Goal: Contribute content: Add original content to the website for others to see

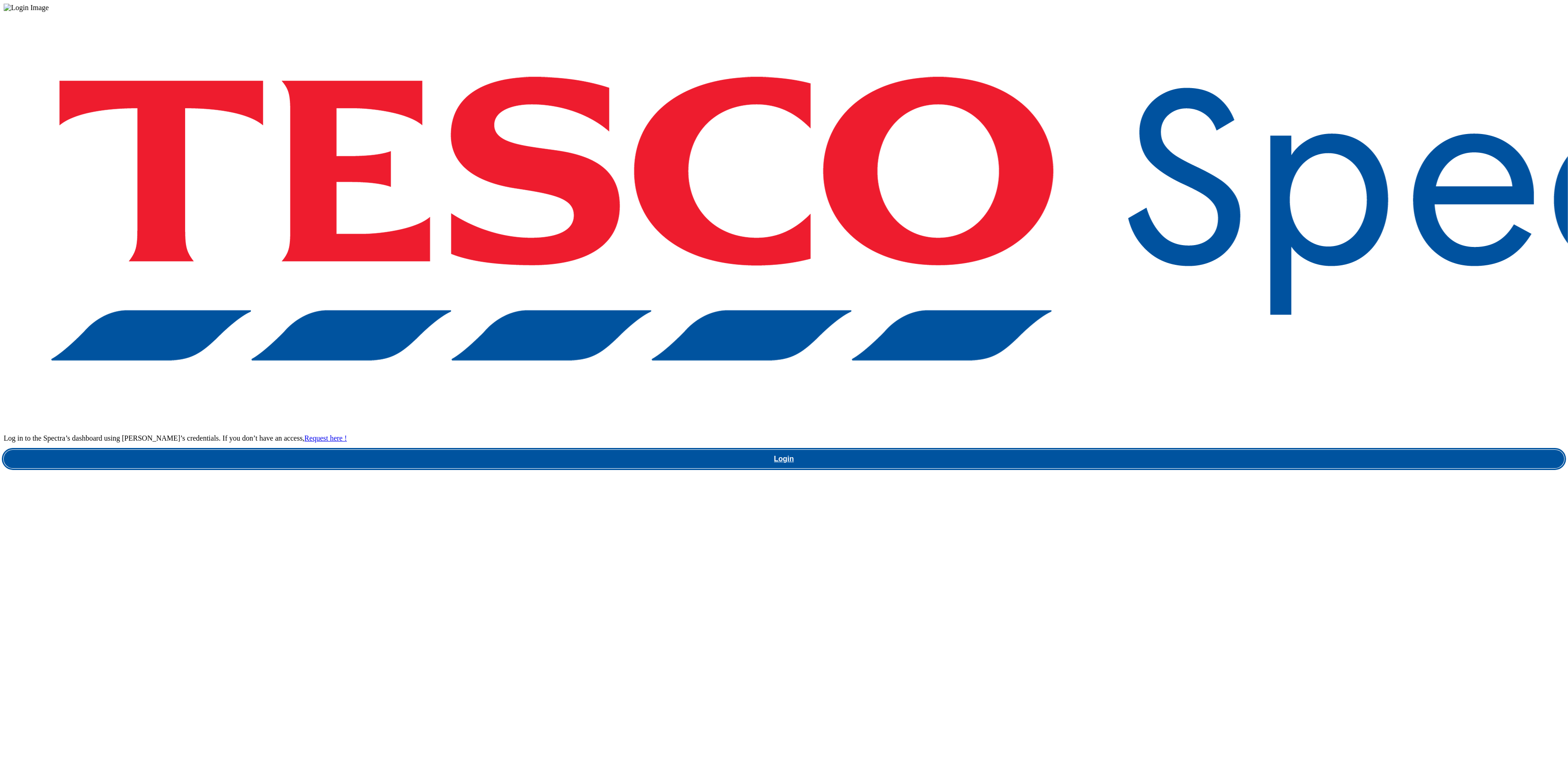
click at [1157, 450] on link "Login" at bounding box center [783, 459] width 1560 height 18
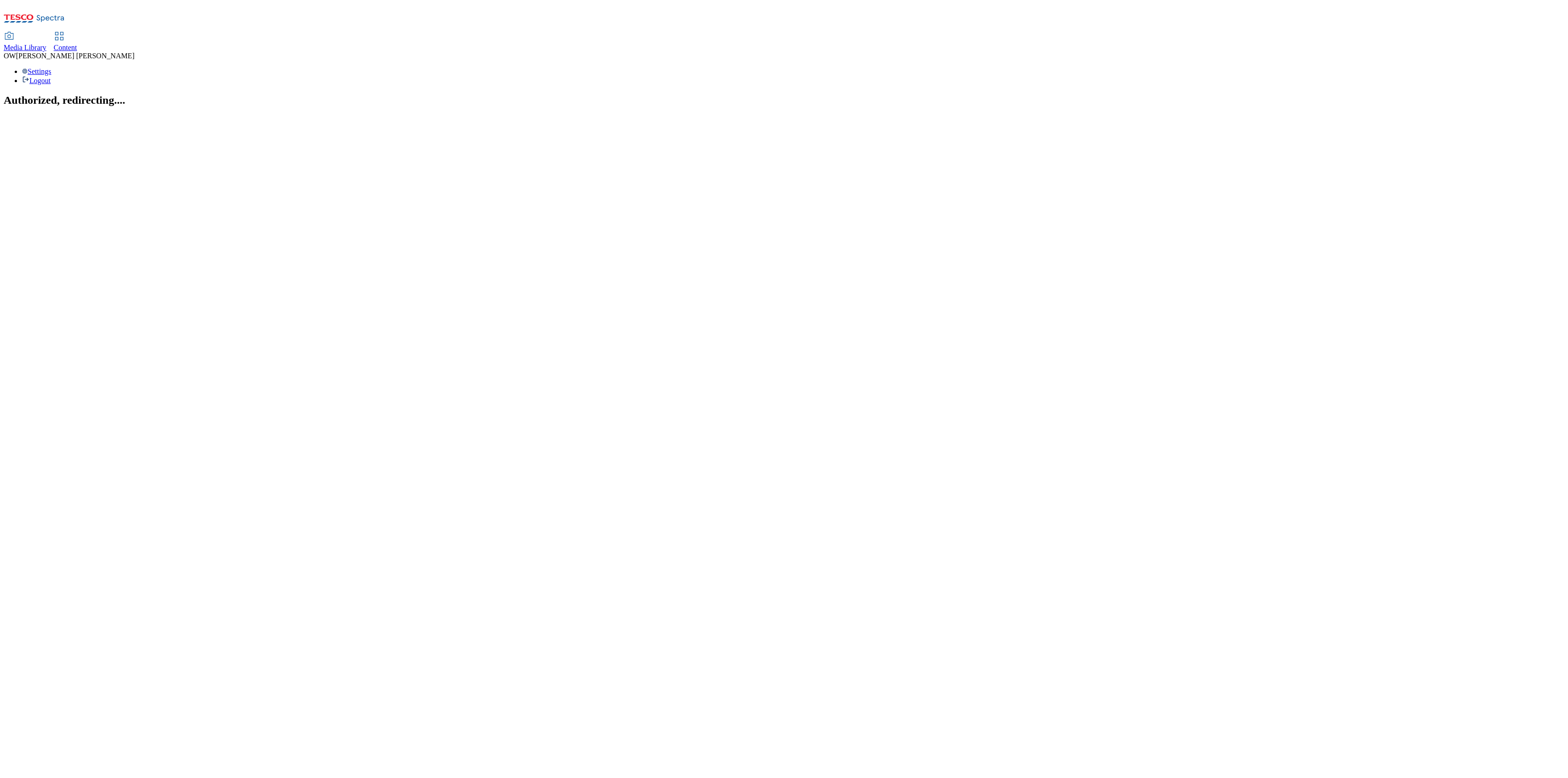
click at [77, 43] on span "Content" at bounding box center [65, 47] width 23 height 8
select select "ghs-[GEOGRAPHIC_DATA]"
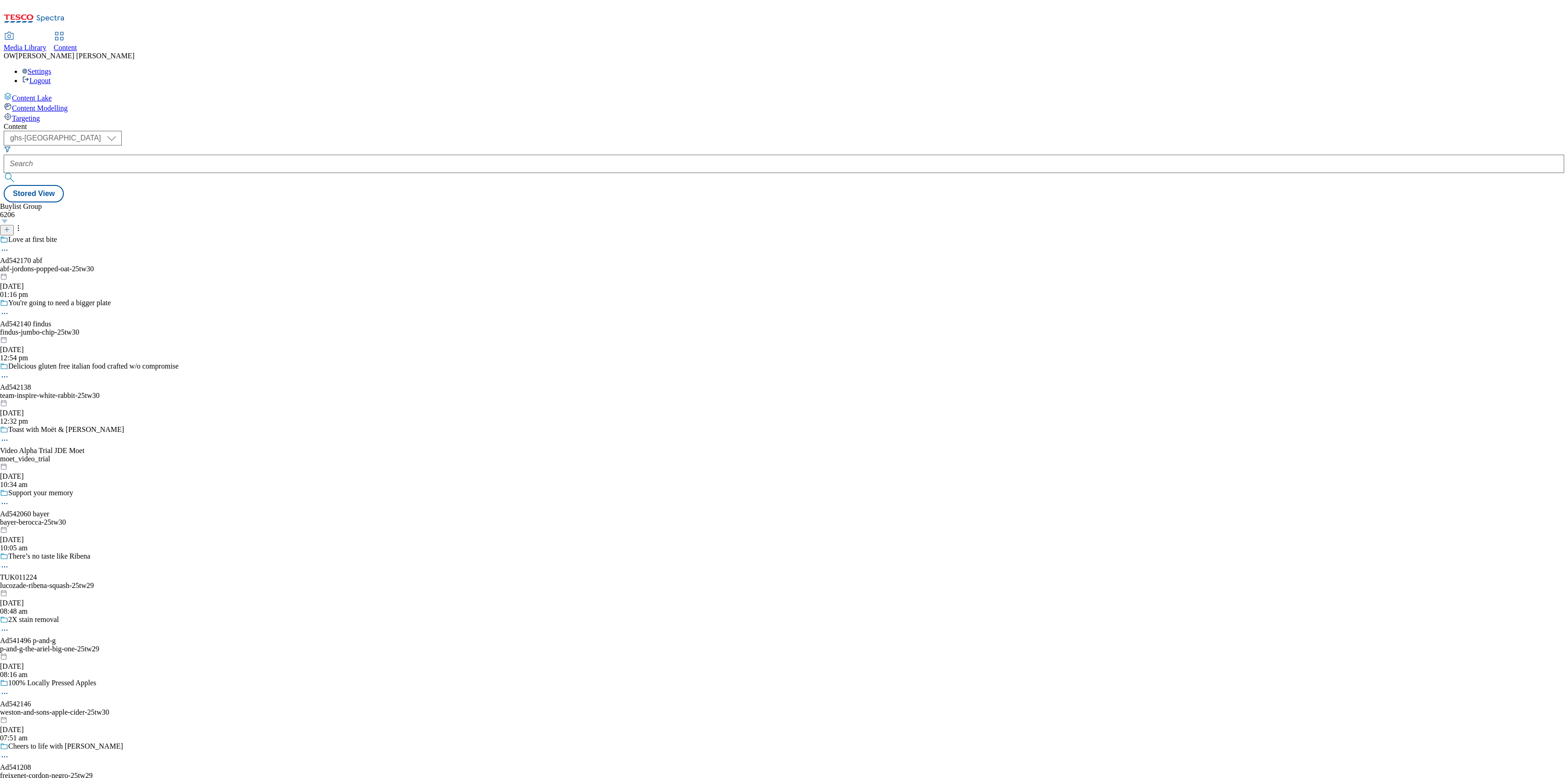
click at [7, 228] on line at bounding box center [7, 230] width 0 height 4
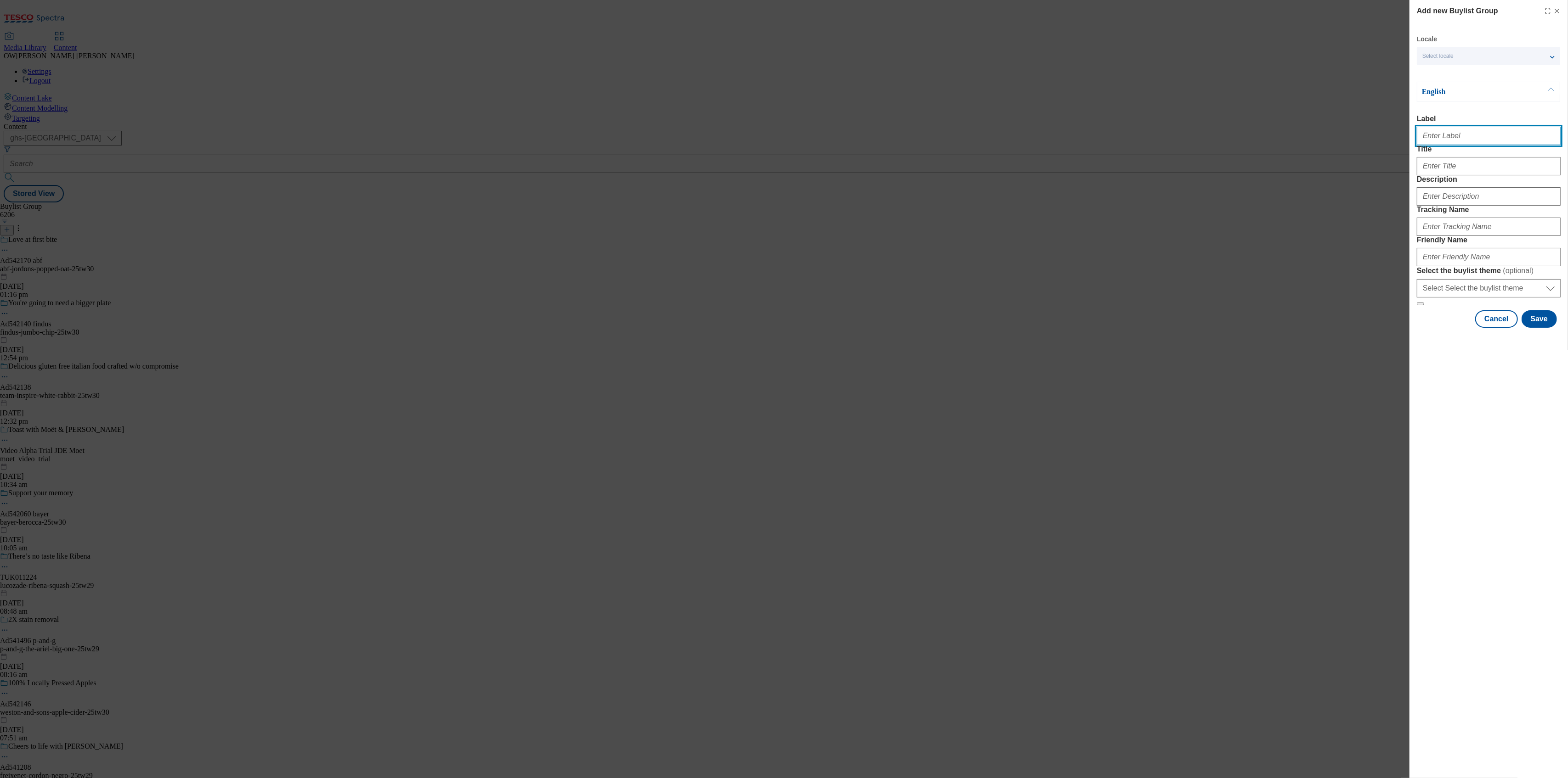
click at [1463, 136] on input "Label" at bounding box center [1488, 136] width 144 height 18
paste input "Coregeo Tenderstem ad541726"
type input "Coregeo Tenderstem ad541726"
click at [1437, 176] on input "Title" at bounding box center [1488, 166] width 144 height 18
type input "Roasts But Better"
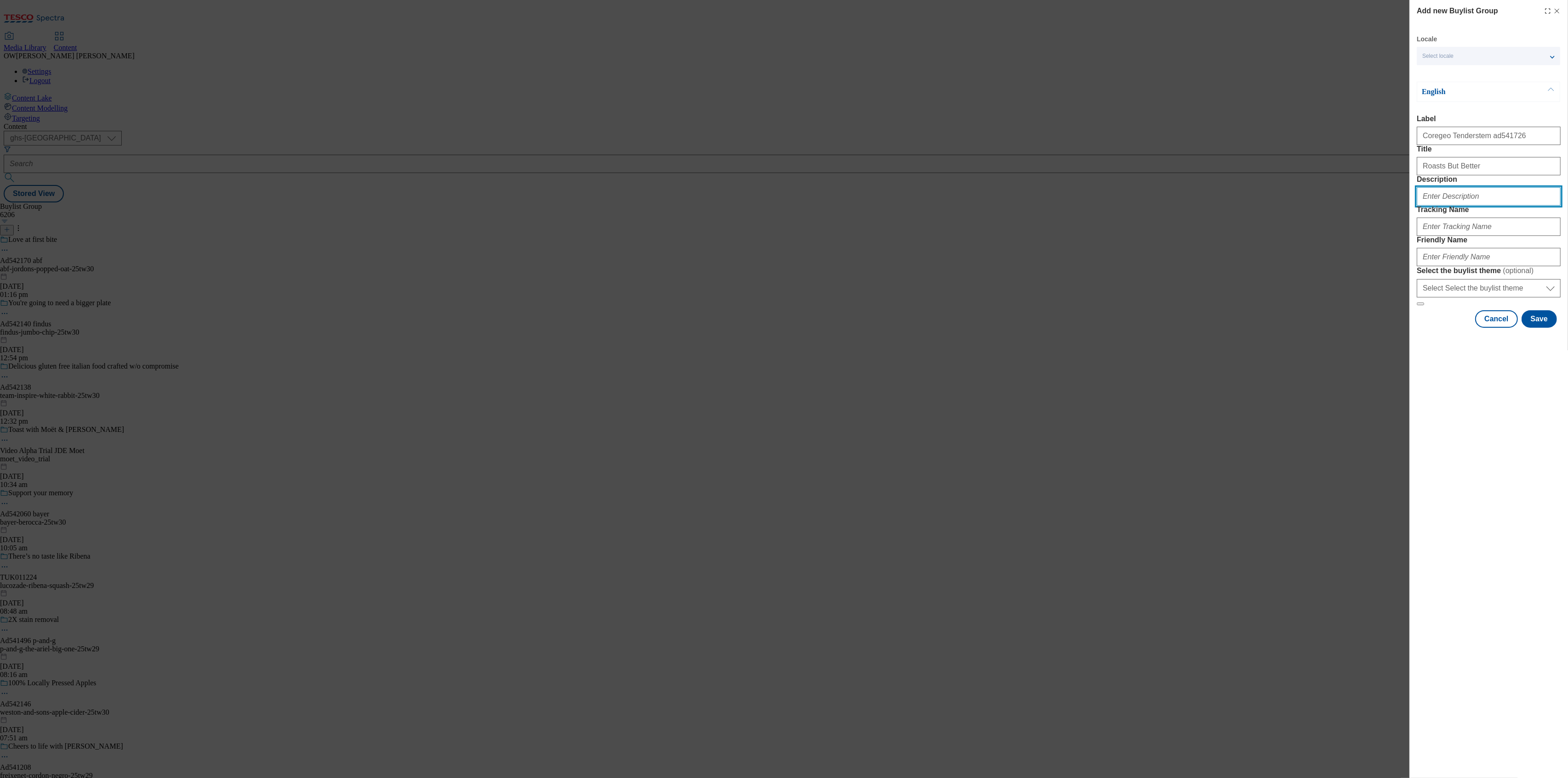
click at [1444, 206] on input "Description" at bounding box center [1488, 196] width 144 height 18
click at [1458, 236] on input "Tracking Name" at bounding box center [1488, 227] width 144 height 18
paste input "DH_Ad541726"
type input "DH_Ad541726"
click at [1463, 267] on input "Friendly Name" at bounding box center [1488, 257] width 144 height 18
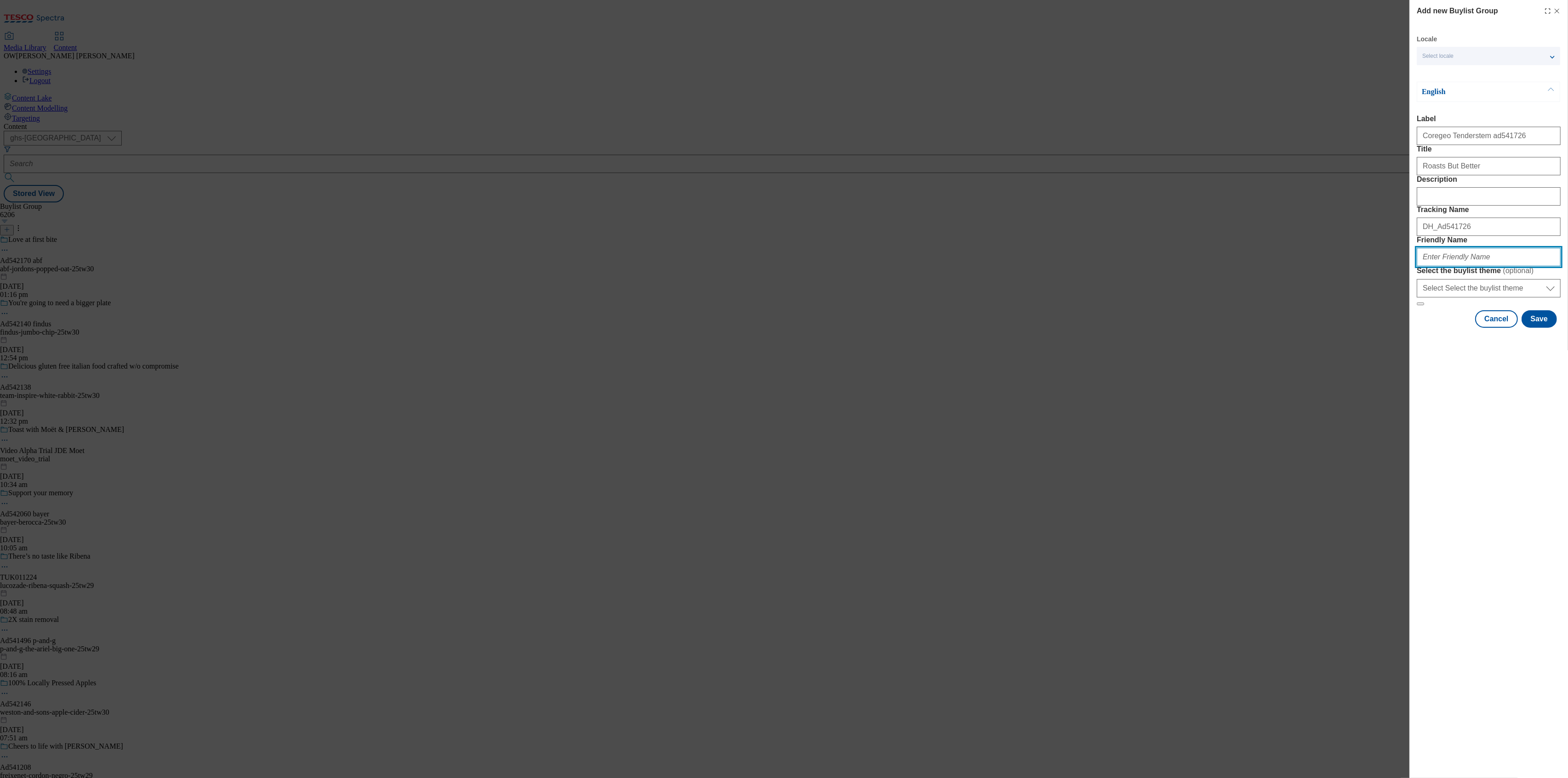
paste input "coregeo-tenderstem-25tw31"
type input "coregeo-tenderstem-25tw31"
click at [1540, 328] on button "Save" at bounding box center [1540, 319] width 36 height 18
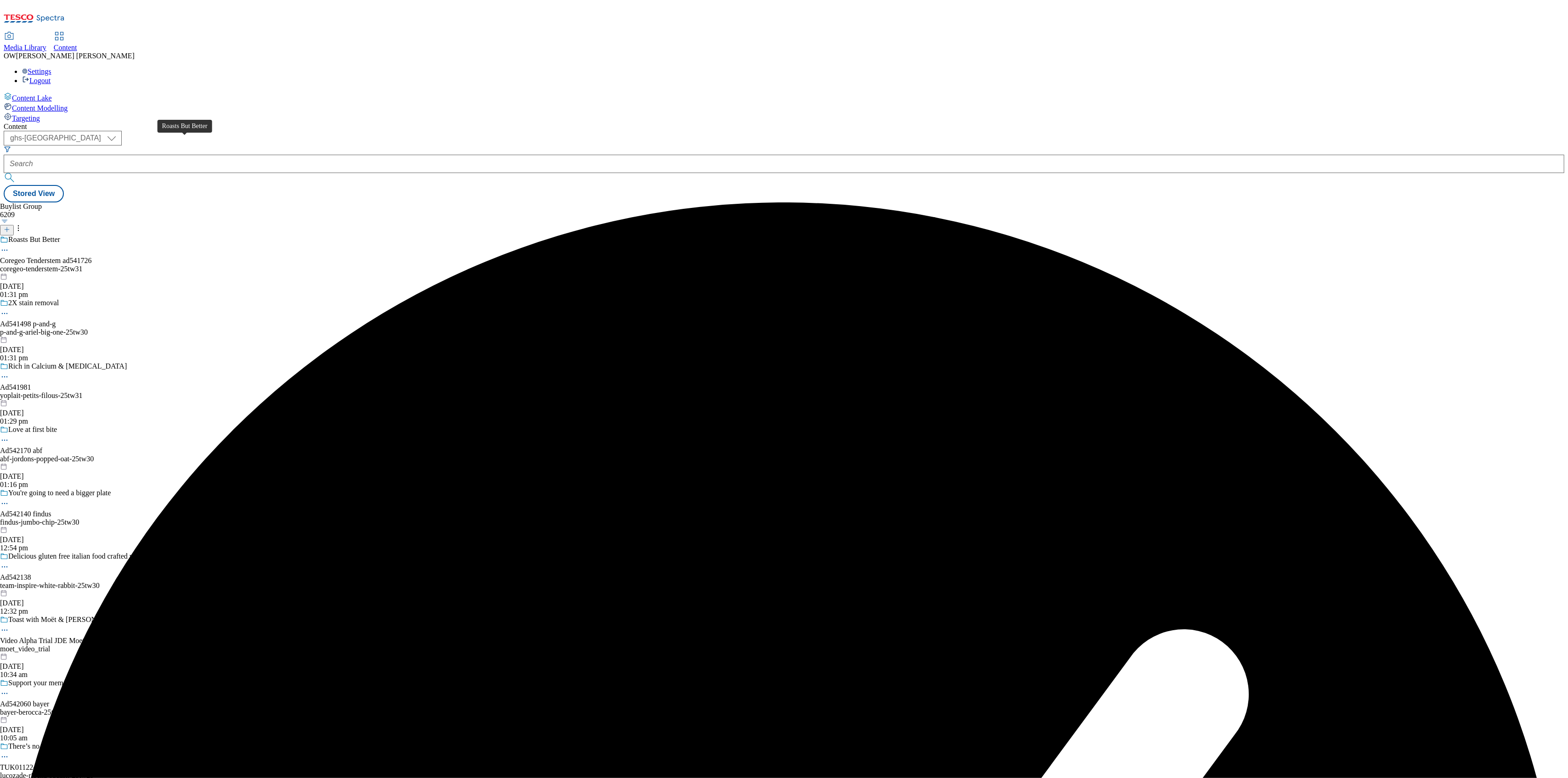
click at [60, 235] on div "Roasts But Better" at bounding box center [34, 240] width 52 height 9
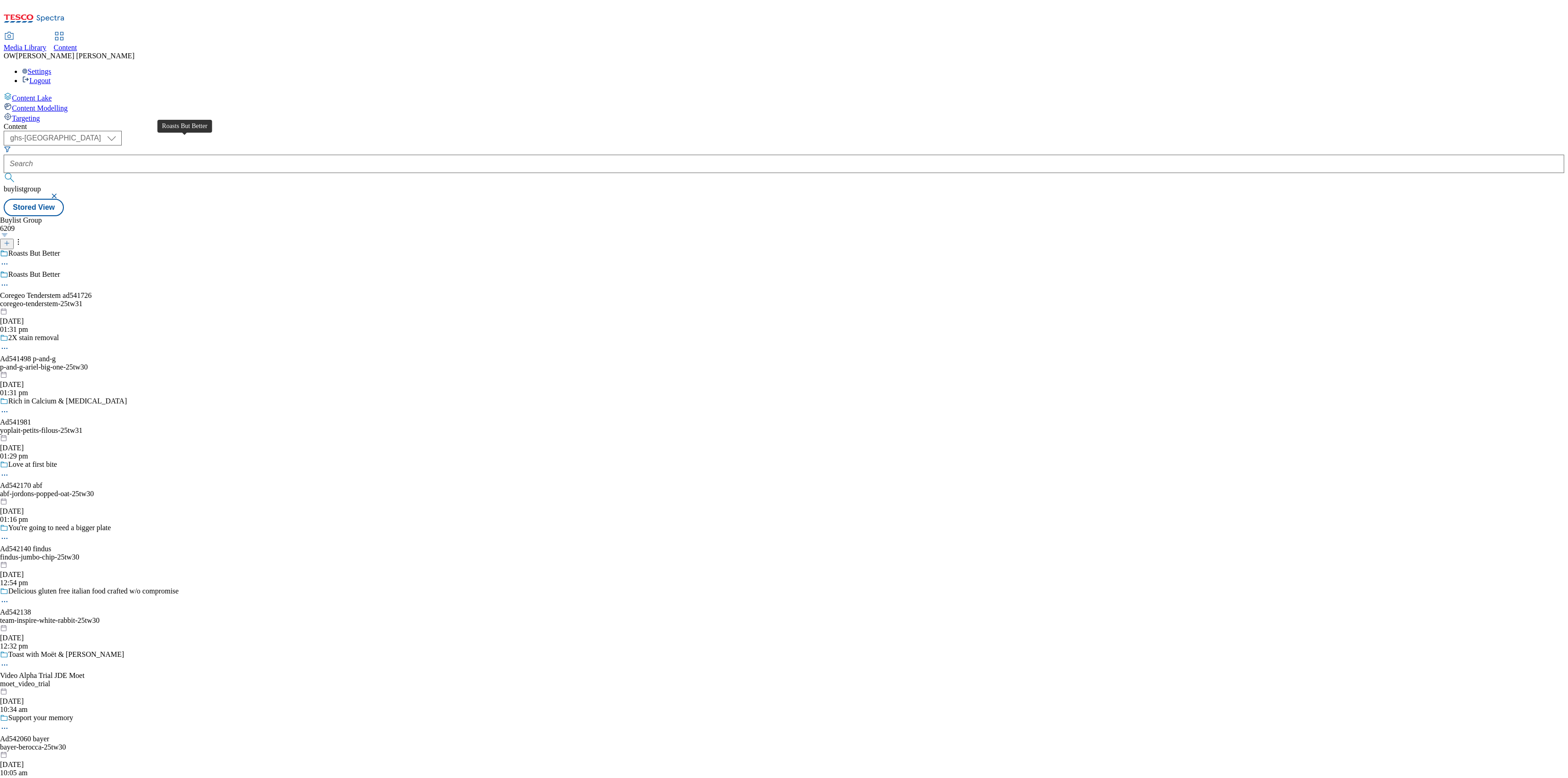
click at [60, 270] on span "Roasts But Better" at bounding box center [34, 275] width 52 height 10
click at [10, 235] on icon at bounding box center [6, 238] width 6 height 6
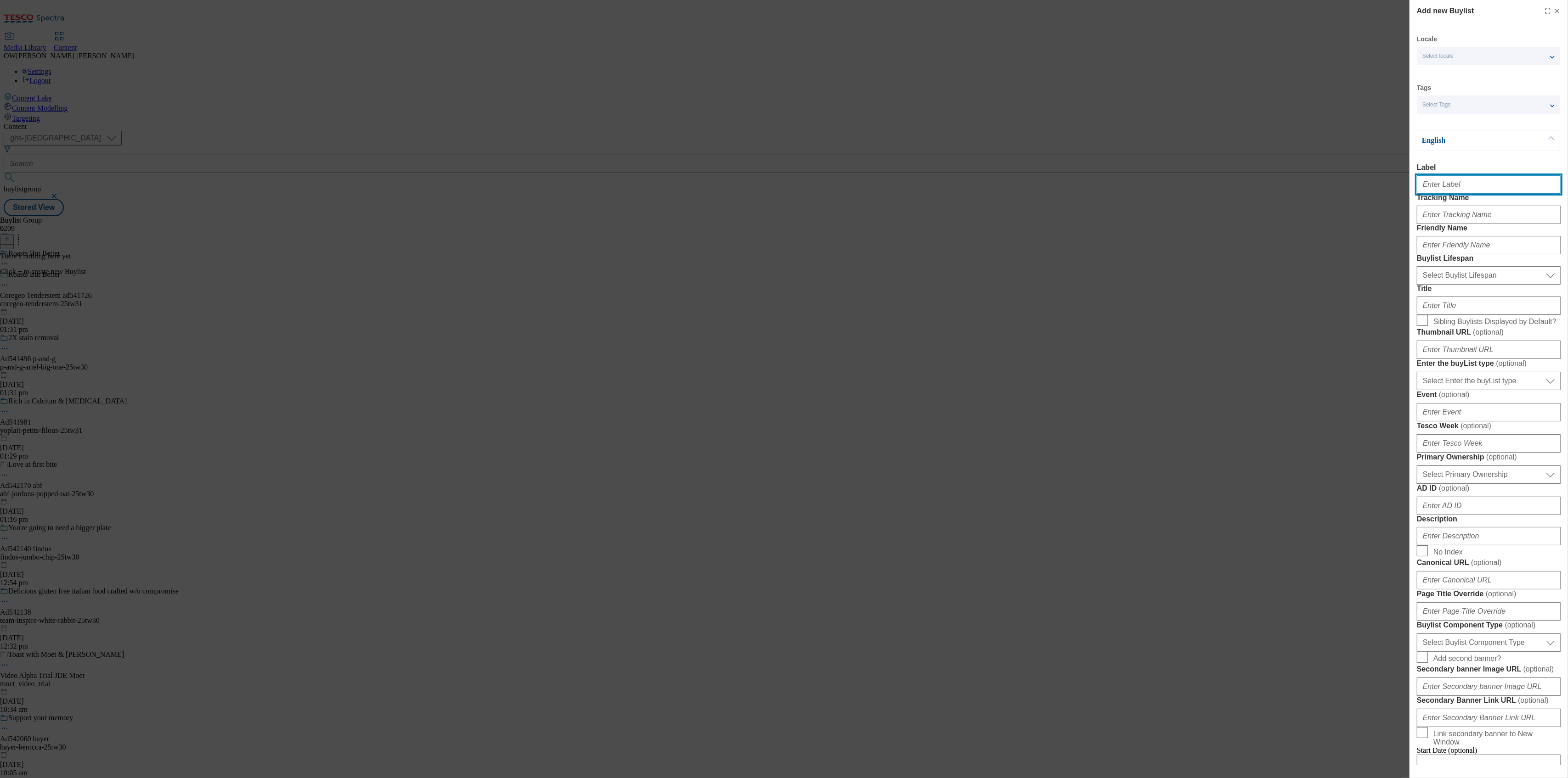
click at [1461, 183] on input "Label" at bounding box center [1488, 185] width 144 height 18
click at [1448, 189] on input "Label" at bounding box center [1488, 185] width 144 height 18
paste input "Coregeo Tenderstem ad541726"
type input "Coregeo Tenderstem ad541726"
click at [1459, 224] on input "Tracking Name" at bounding box center [1488, 215] width 144 height 18
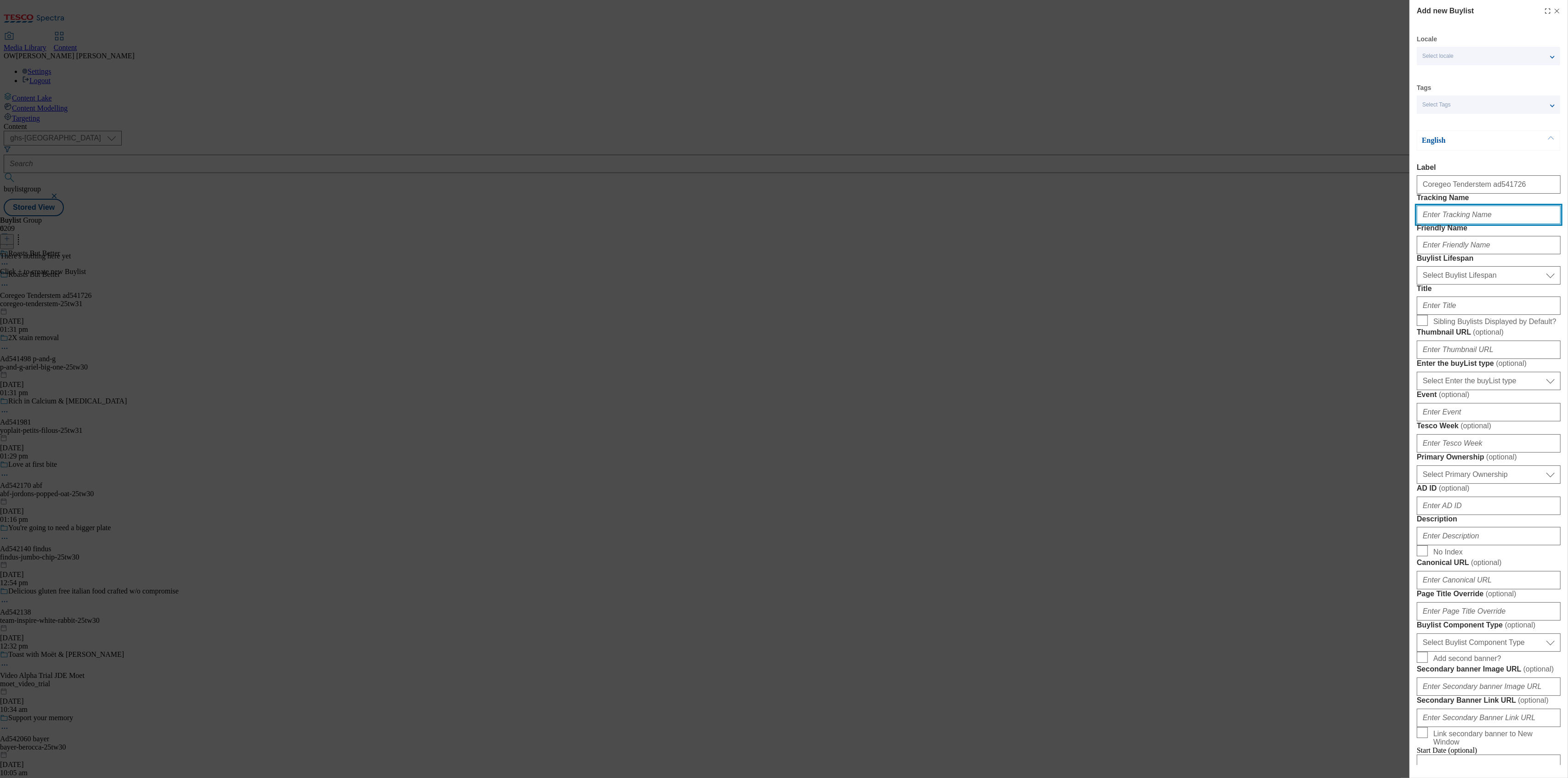
paste input "DH_Ad541726"
type input "DH_Ad541726"
click at [1456, 255] on input "Friendly Name" at bounding box center [1488, 245] width 144 height 18
paste input "coregeo-tenderstem-25tw31"
type input "coregeo-tenderstem-25tw31"
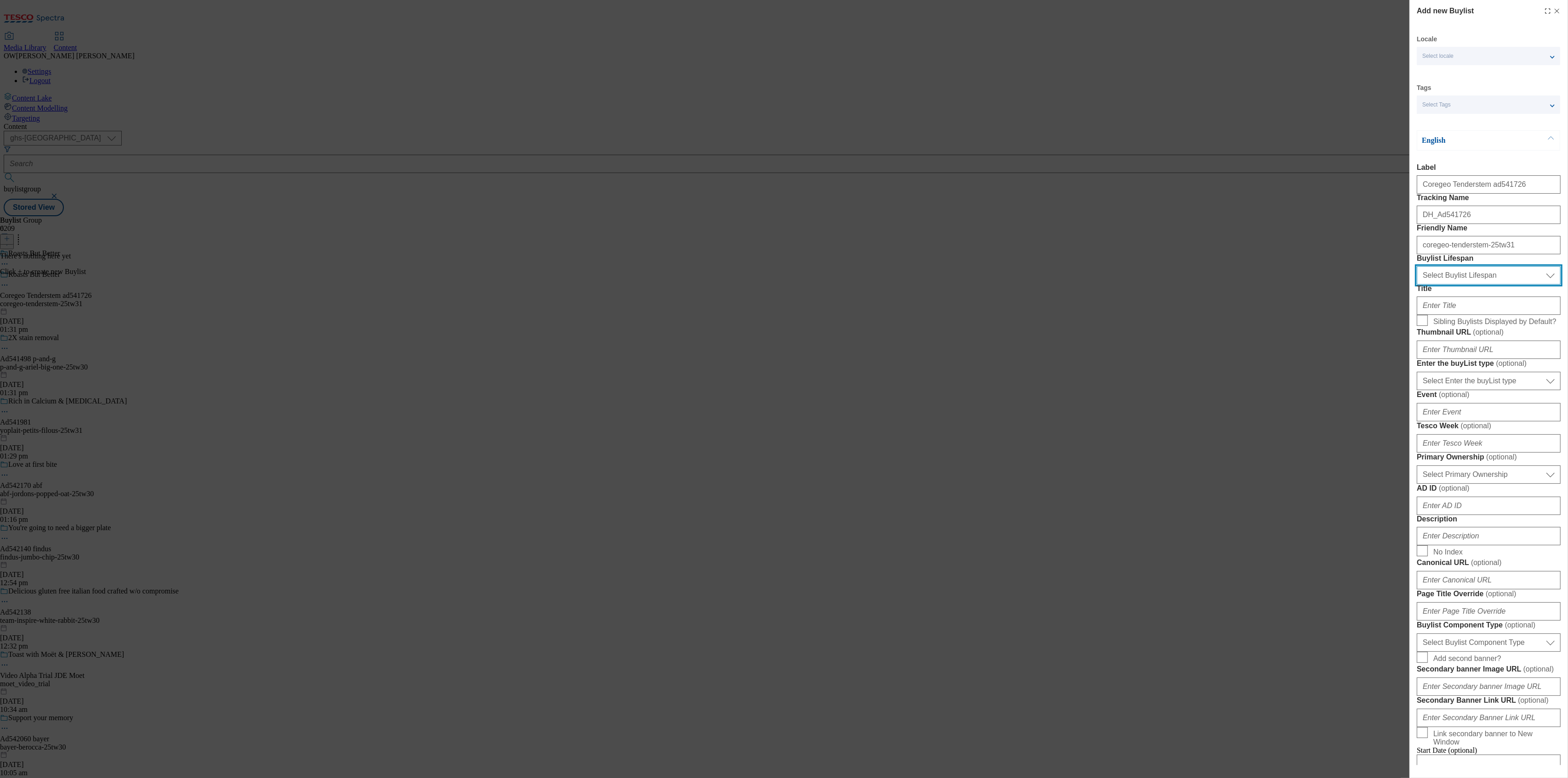
click at [1432, 284] on select "Select Buylist Lifespan evergreen seasonal tactical" at bounding box center [1488, 276] width 144 height 18
select select "evergreen"
click at [1416, 284] on select "Select Buylist Lifespan evergreen seasonal tactical" at bounding box center [1488, 276] width 144 height 18
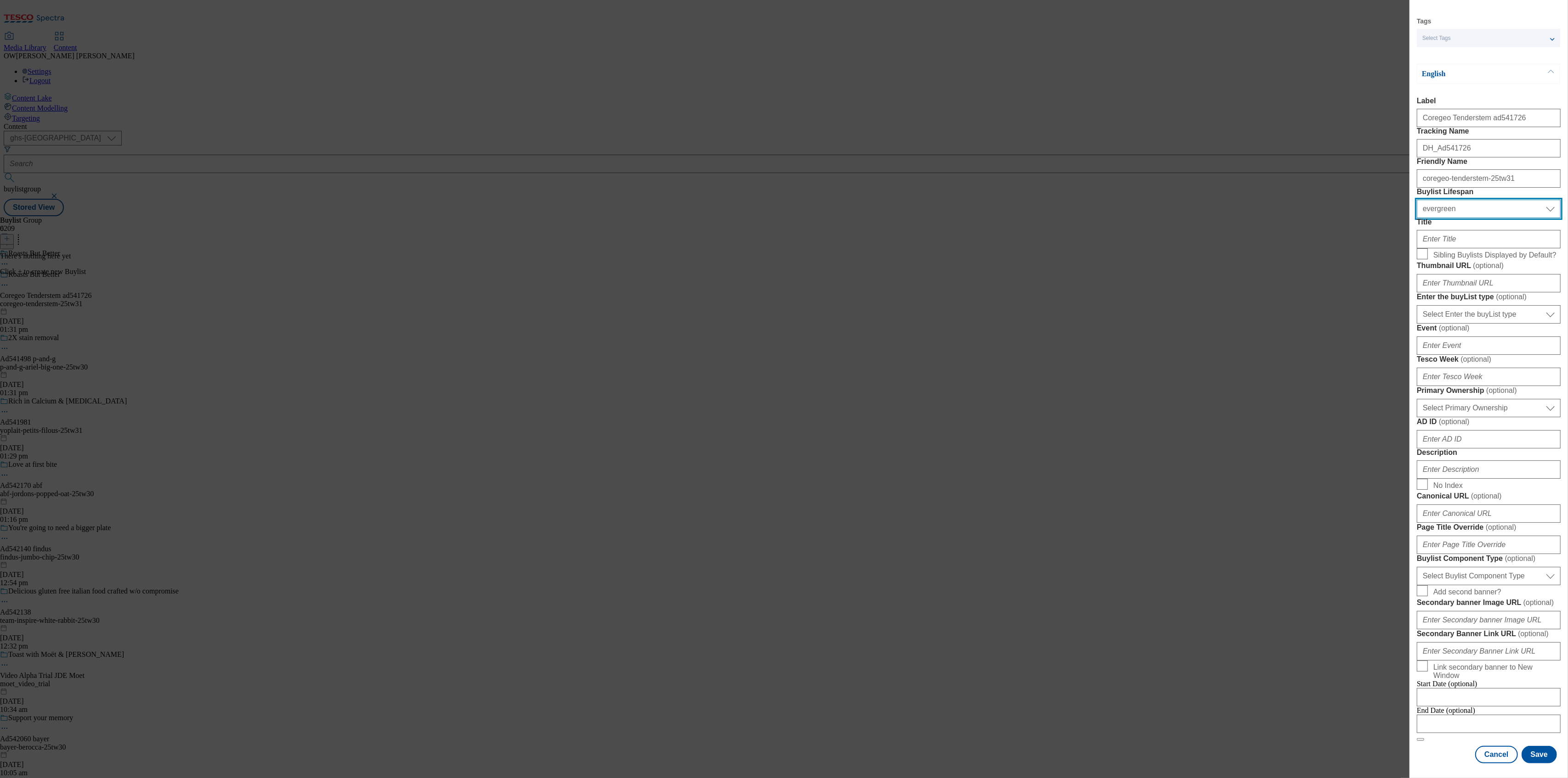
scroll to position [147, 0]
click at [1446, 479] on input "Description" at bounding box center [1488, 470] width 144 height 18
click at [1530, 751] on button "Save" at bounding box center [1540, 755] width 36 height 18
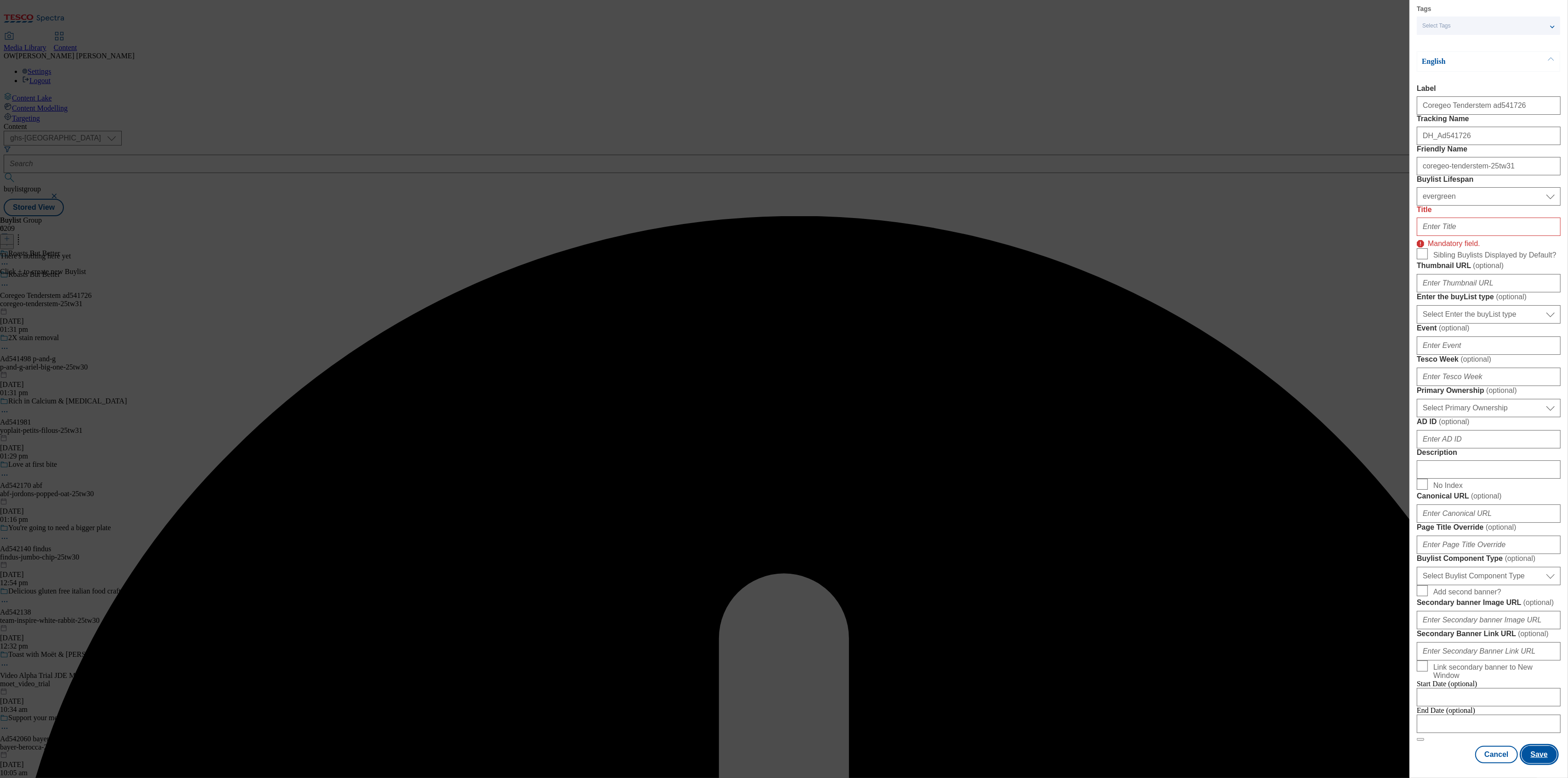
scroll to position [123, 0]
click at [1440, 236] on input "Title" at bounding box center [1488, 227] width 144 height 18
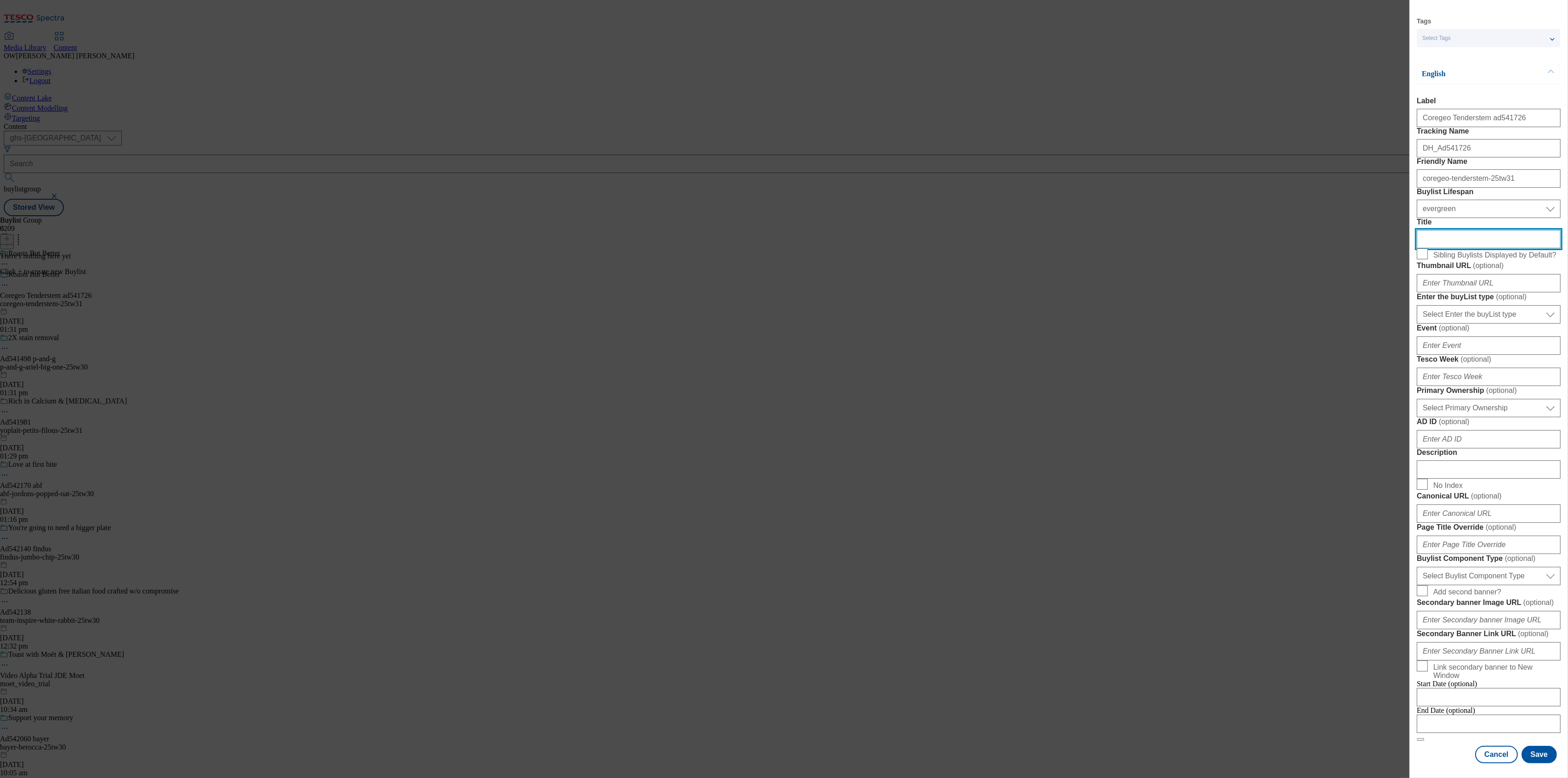
scroll to position [410, 0]
click at [1525, 746] on button "Save" at bounding box center [1540, 755] width 36 height 18
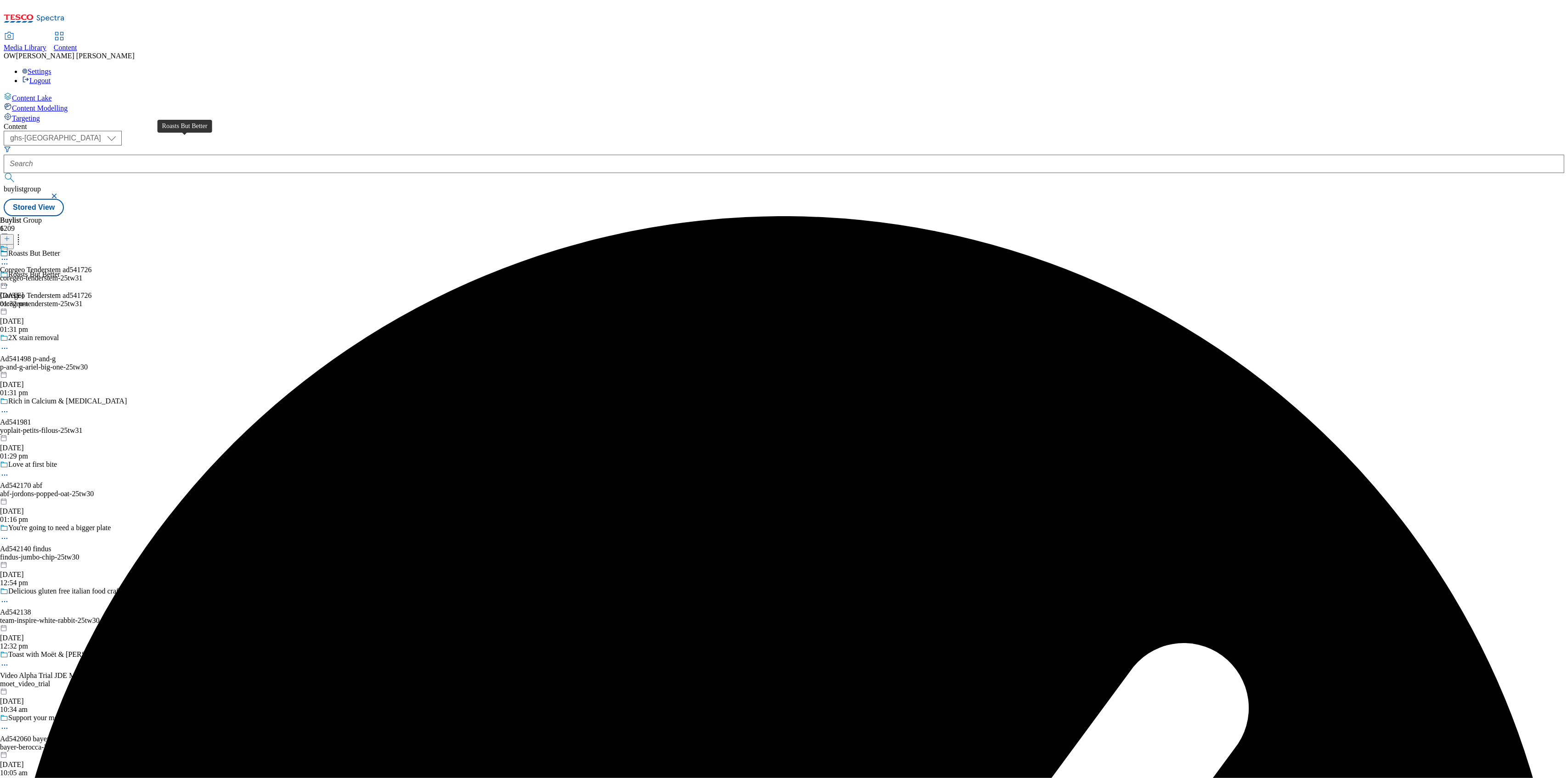
click at [60, 270] on div "Roasts But Better" at bounding box center [34, 275] width 52 height 9
click at [91, 266] on div "Coregeo Tenderstem ad541726" at bounding box center [46, 270] width 91 height 9
click at [91, 266] on div "Coregeo Tenderstem ad541726 coregeo-tenderstem-25tw31 10 Sept 2025 01:32 pm" at bounding box center [46, 297] width 91 height 63
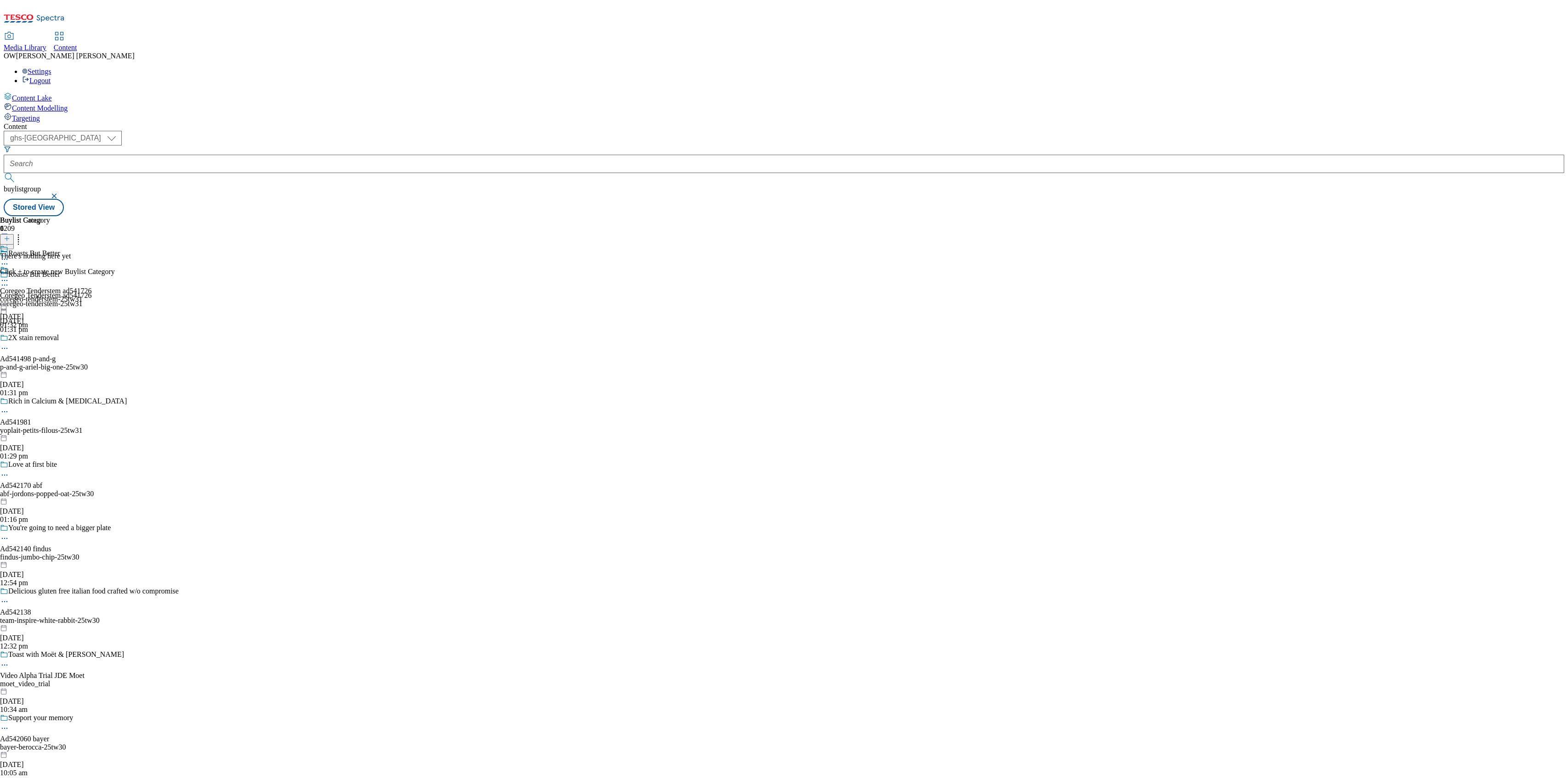
click at [10, 235] on icon at bounding box center [6, 238] width 6 height 6
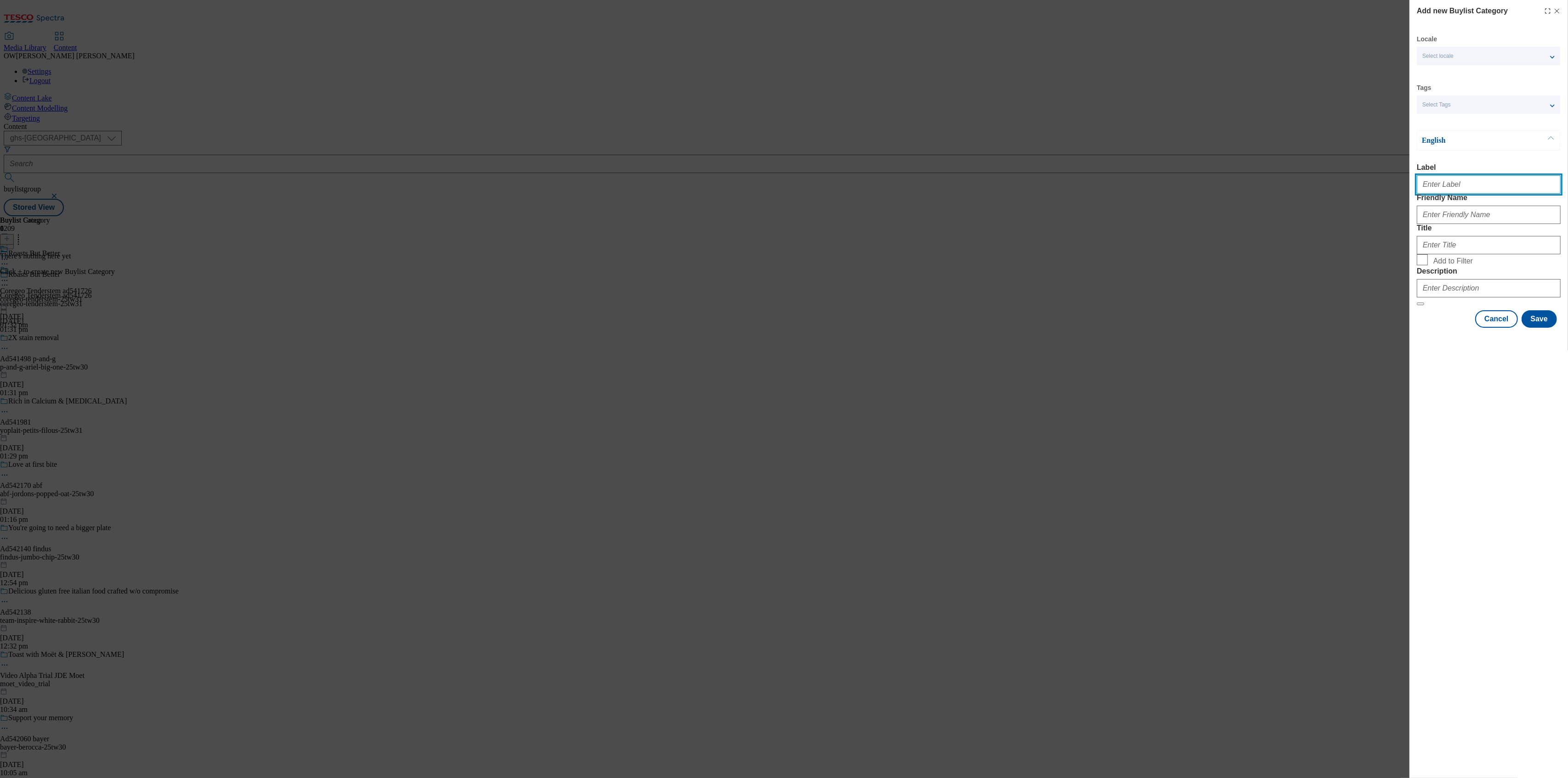
click at [1434, 188] on input "Label" at bounding box center [1488, 185] width 144 height 18
click at [1448, 191] on input "Label" at bounding box center [1488, 185] width 144 height 18
paste input "Coregeo Tenderstem ad541726"
type input "Coregeo Tenderstem ad541726"
click at [1452, 224] on input "Friendly Name" at bounding box center [1488, 215] width 144 height 18
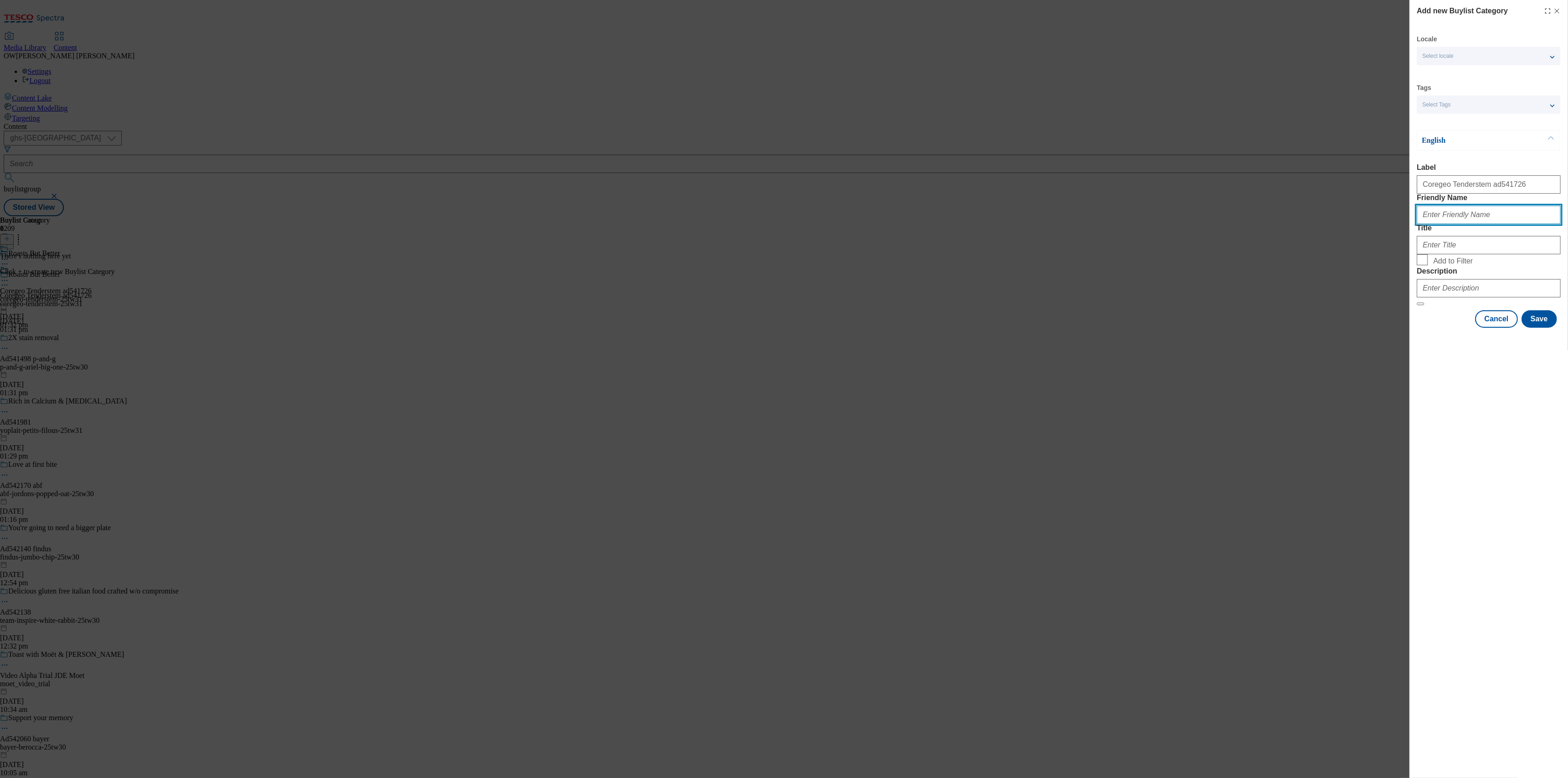
paste input "coregeo-tenderstem-25tw31"
type input "coregeo-tenderstem-25tw31"
click at [1425, 255] on input "Title" at bounding box center [1488, 245] width 144 height 18
type input "Roasts But Better"
click at [1538, 328] on button "Save" at bounding box center [1540, 319] width 36 height 18
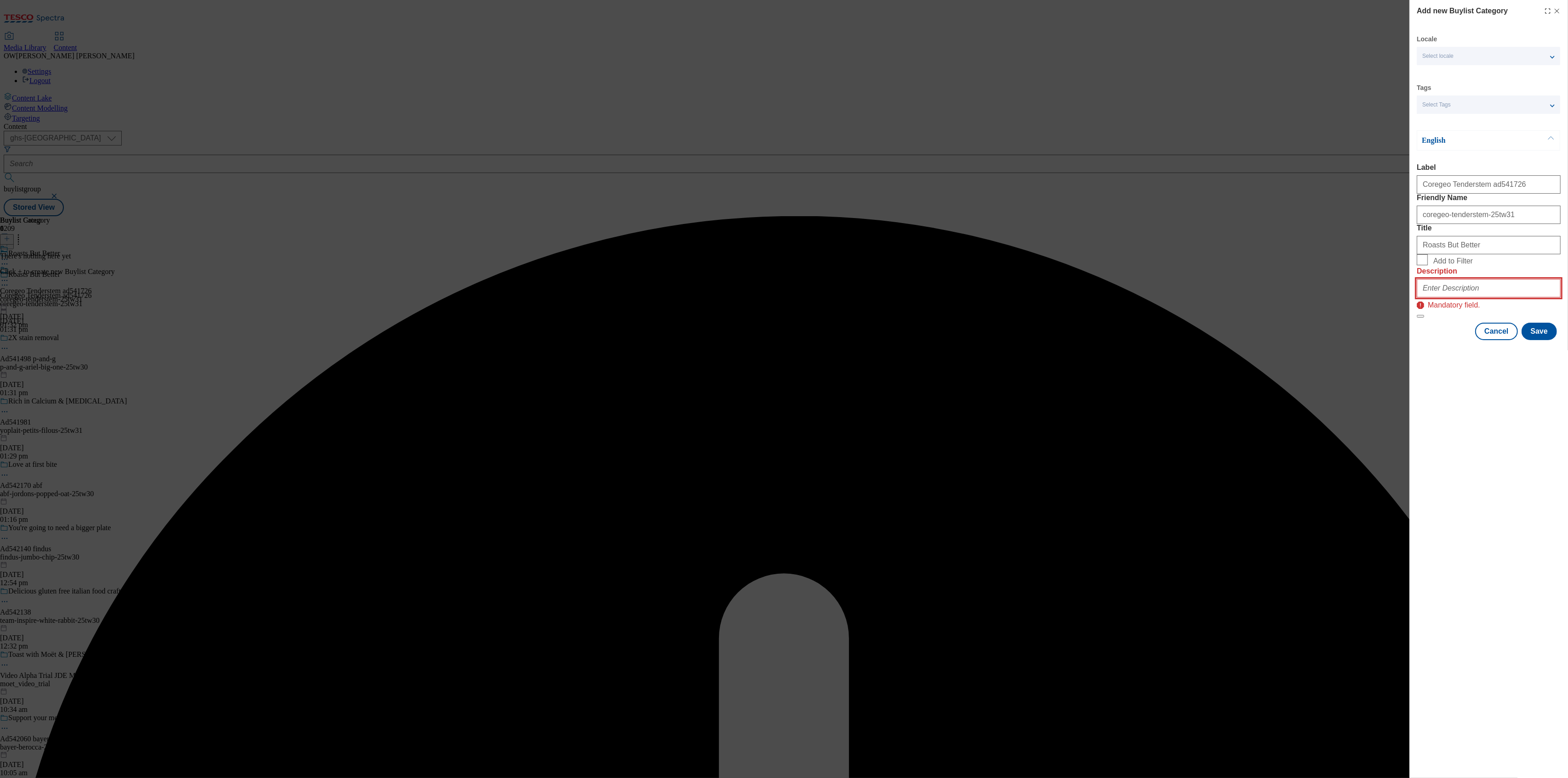
click at [1459, 297] on input "Description" at bounding box center [1488, 289] width 144 height 18
click at [1453, 448] on div "Add new Buylist Category Locale Select locale English Welsh Tags Select Tags fn…" at bounding box center [1488, 389] width 159 height 778
click at [1544, 328] on button "Save" at bounding box center [1540, 319] width 36 height 18
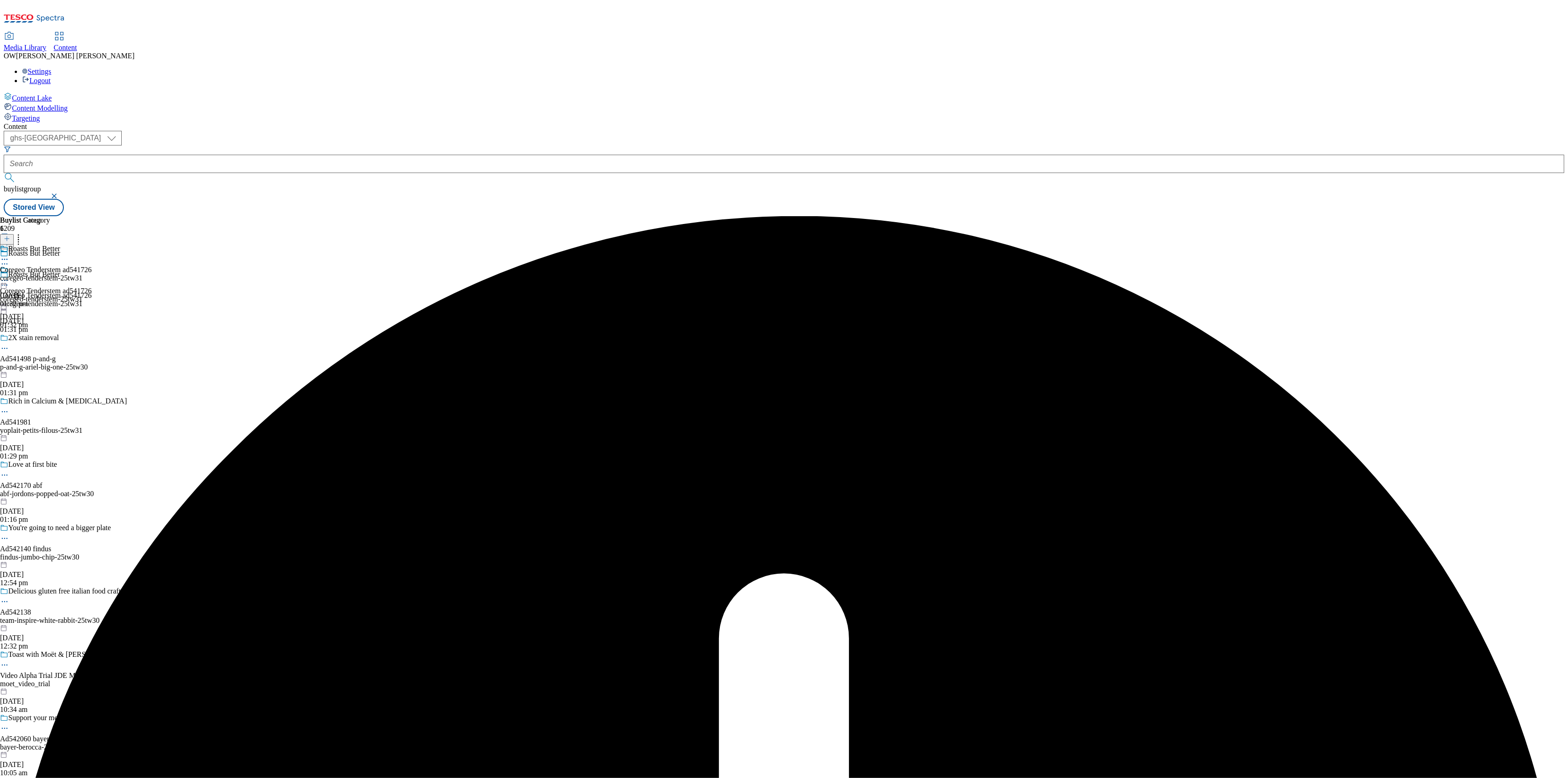
click at [60, 245] on div "Roasts But Better" at bounding box center [34, 249] width 52 height 9
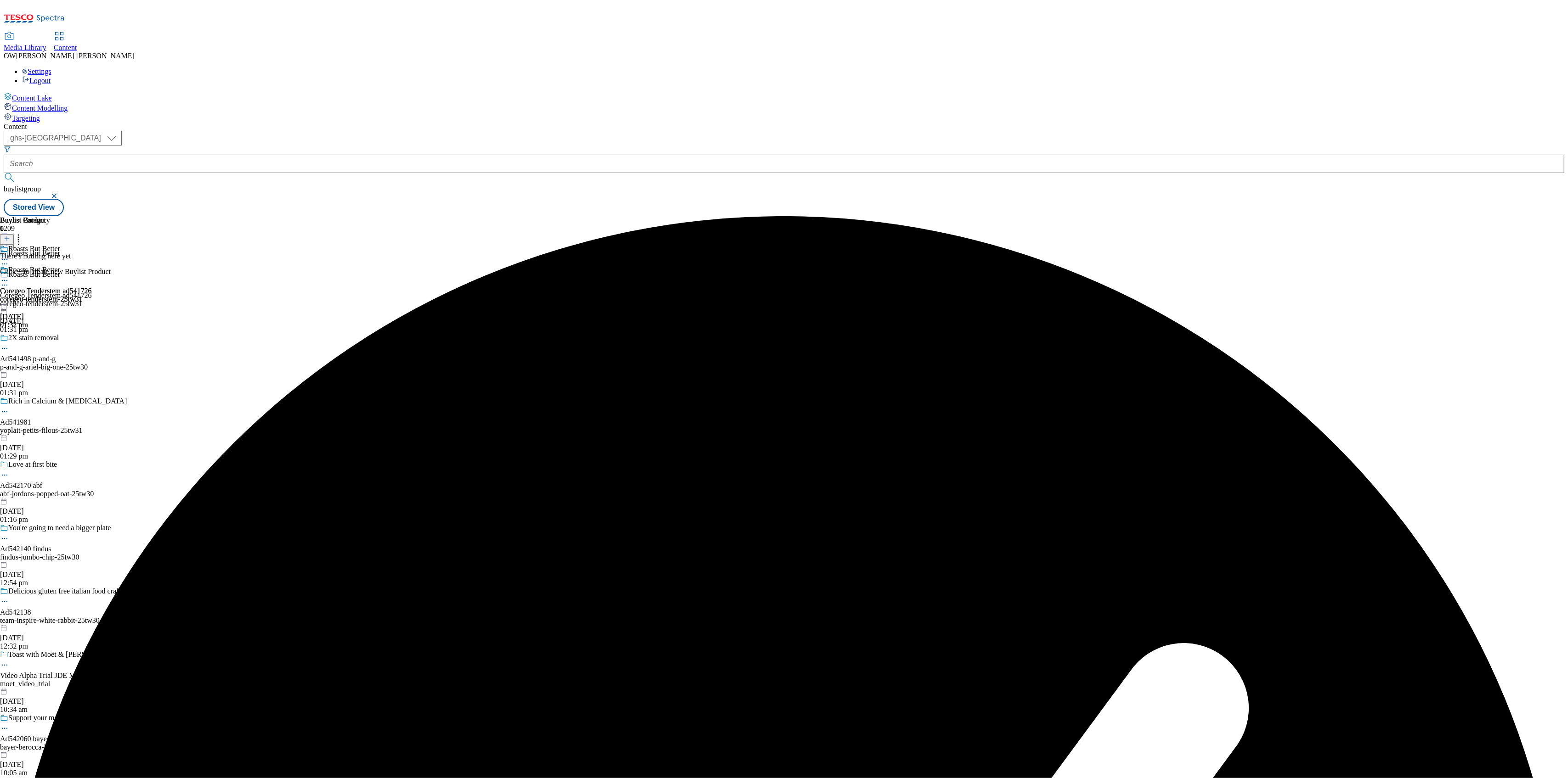
click at [10, 235] on icon at bounding box center [6, 238] width 6 height 6
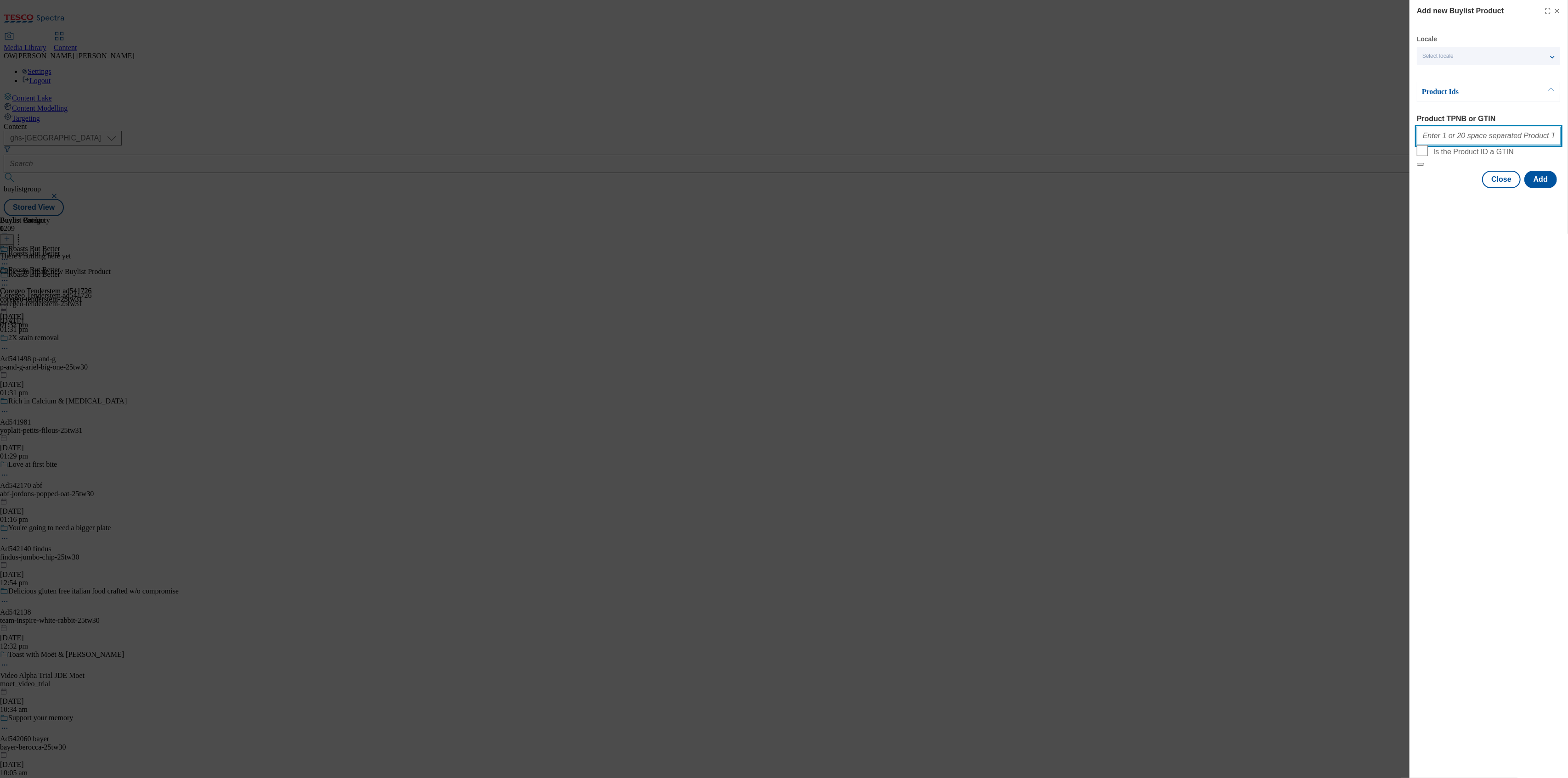
click at [1453, 135] on input "Product TPNB or GTIN" at bounding box center [1488, 136] width 144 height 18
paste input "84511448 87446837"
type input "84511448 87446837"
click at [1553, 188] on button "Add" at bounding box center [1540, 179] width 33 height 18
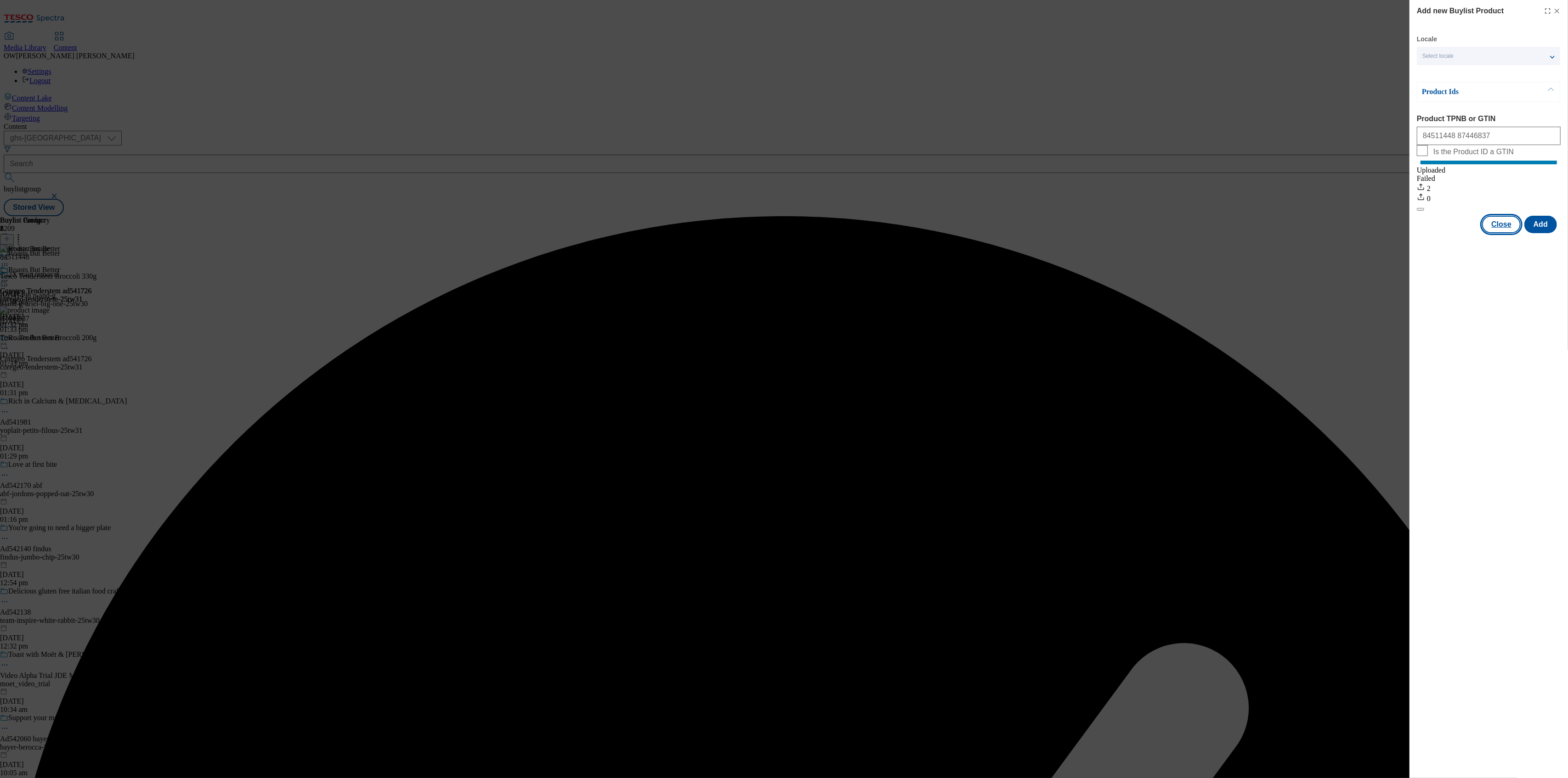
click at [1503, 233] on button "Close" at bounding box center [1501, 224] width 38 height 18
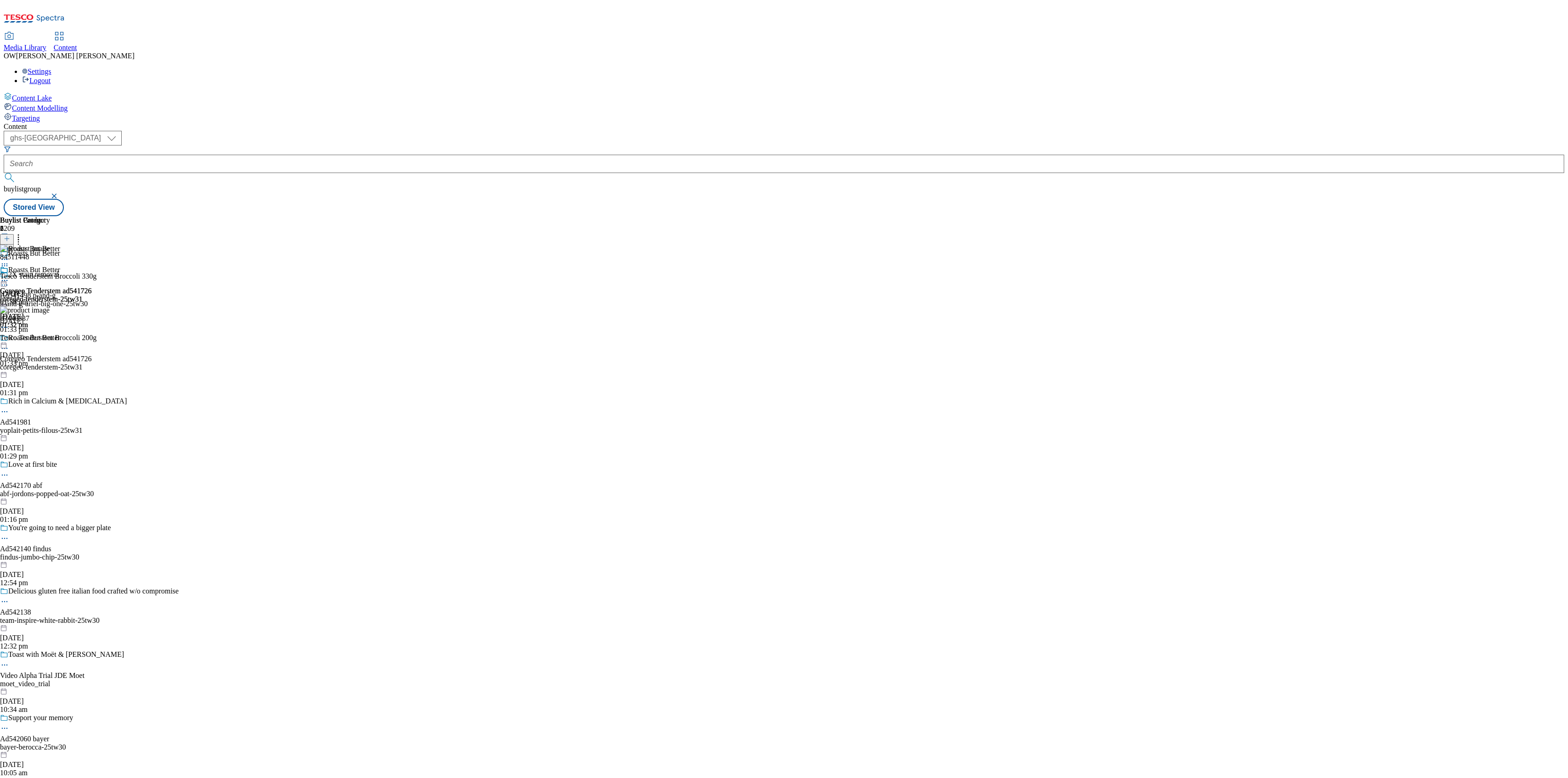
click at [9, 276] on icon at bounding box center [4, 280] width 9 height 9
click at [50, 339] on span "Preview" at bounding box center [39, 343] width 21 height 7
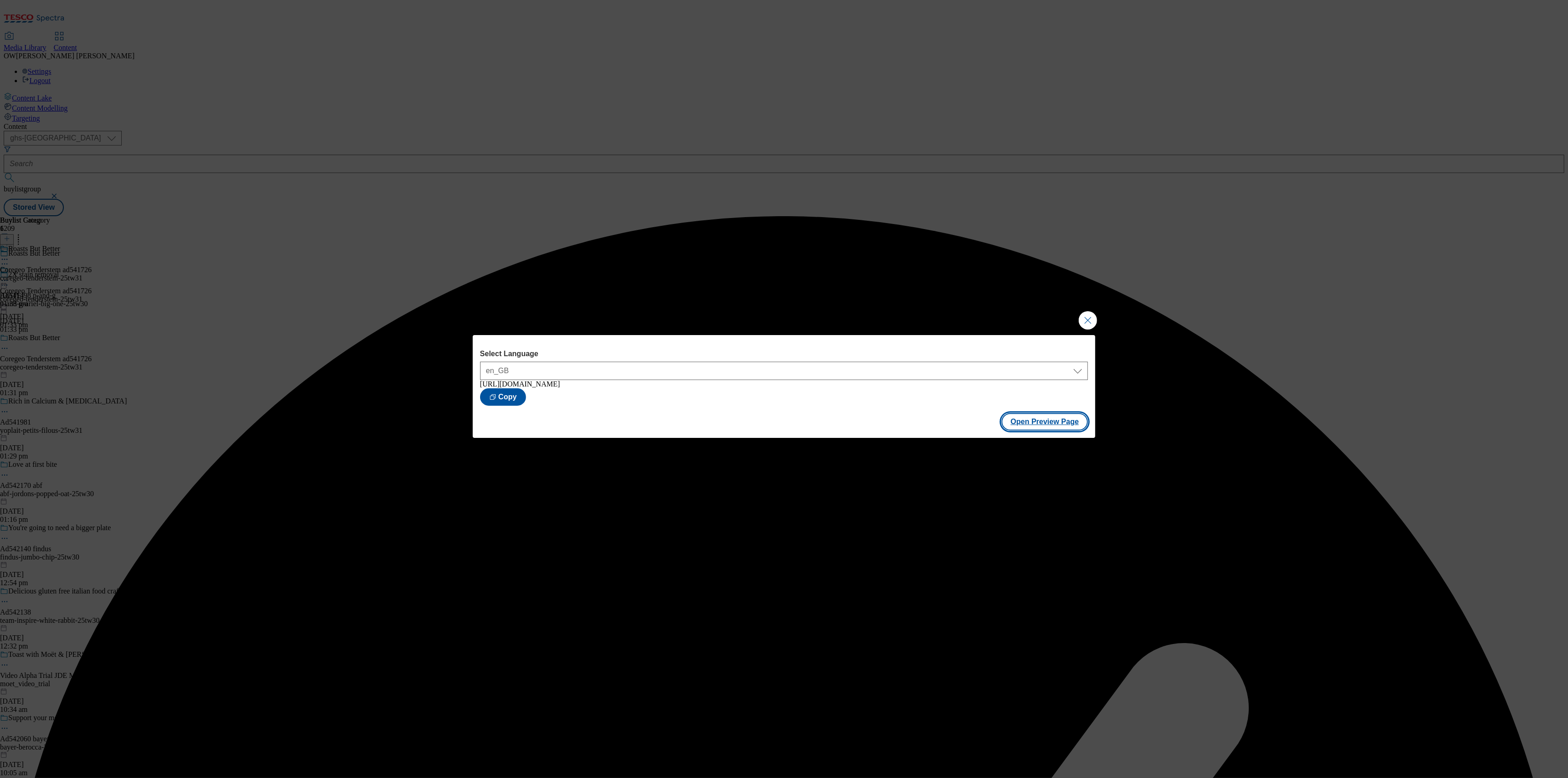
click at [1037, 430] on button "Open Preview Page" at bounding box center [1045, 422] width 87 height 18
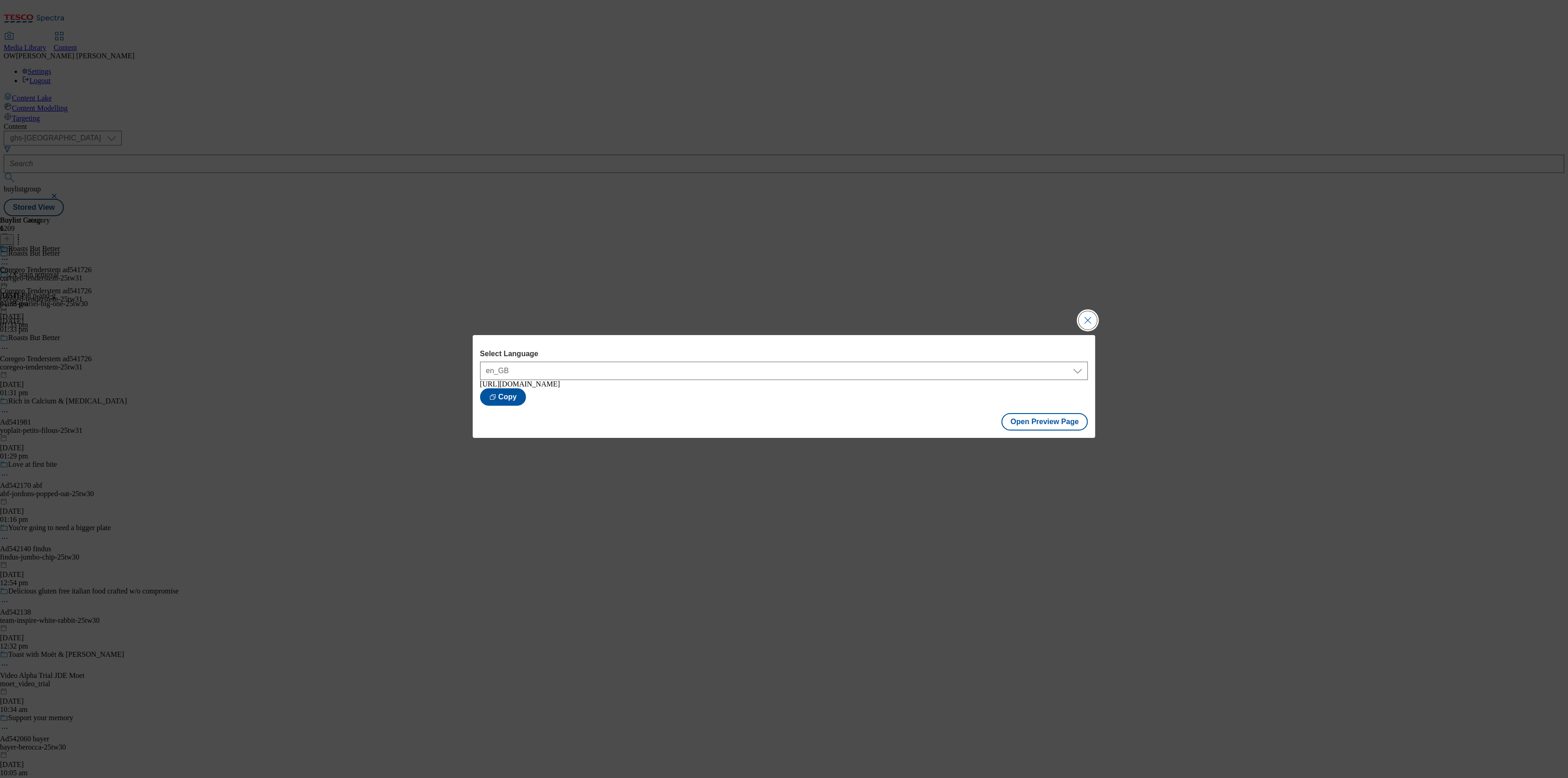
click at [1087, 317] on button "Close Modal" at bounding box center [1088, 321] width 18 height 18
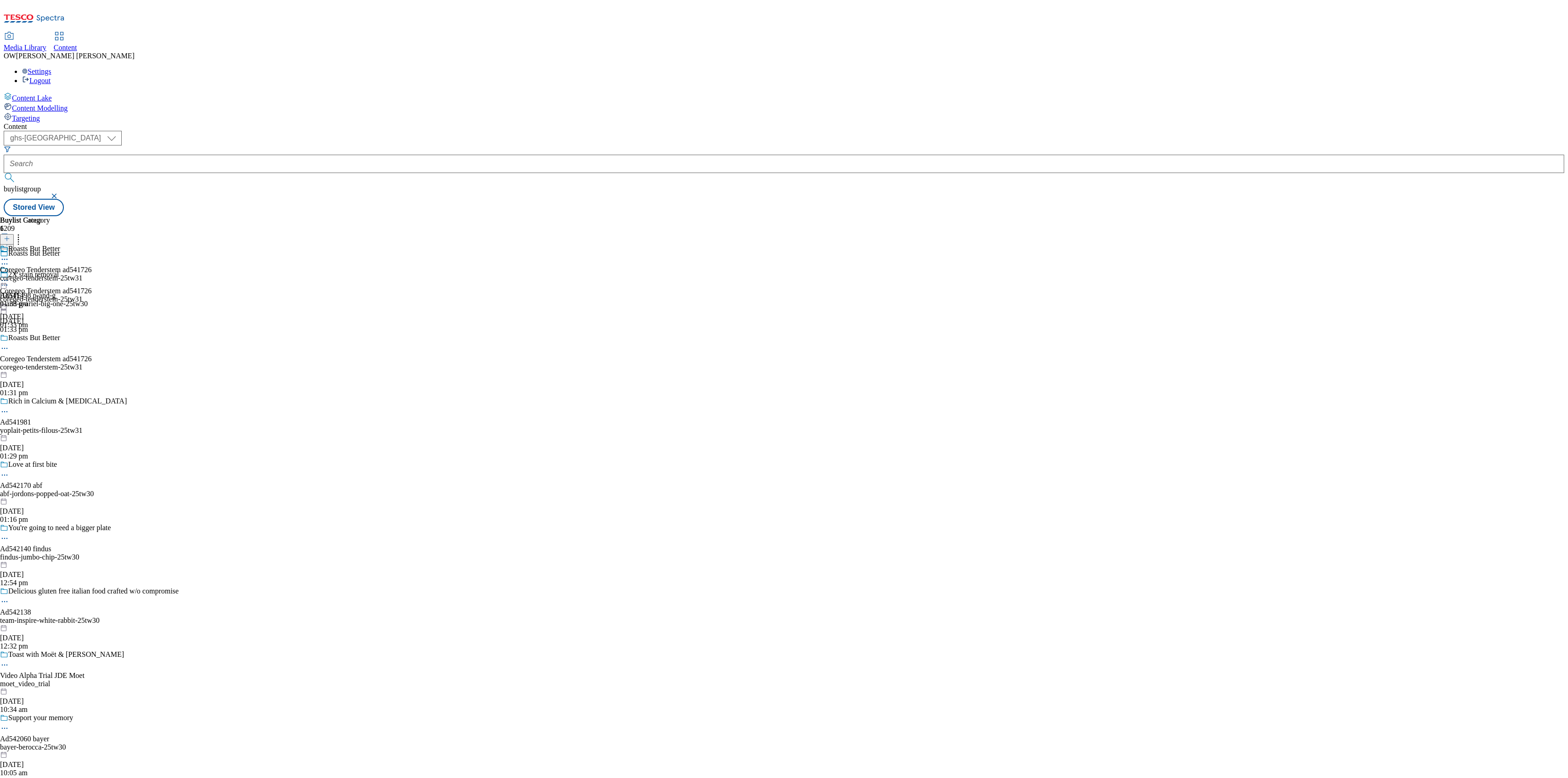
click at [6, 280] on circle at bounding box center [5, 281] width 1 height 1
click at [48, 371] on span "Publish" at bounding box center [38, 374] width 20 height 7
